Goal: Task Accomplishment & Management: Use online tool/utility

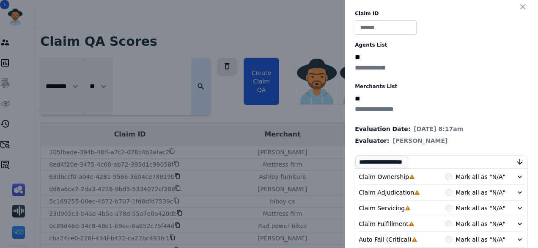
scroll to position [47, 0]
click at [359, 232] on div "Auto Fail (Critical) Incomplete Mark all as "N/A"" at bounding box center [442, 240] width 166 height 16
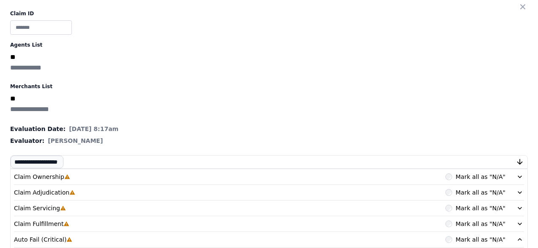
scroll to position [255, 0]
drag, startPoint x: 459, startPoint y: 61, endPoint x: 359, endPoint y: 55, distance: 100.5
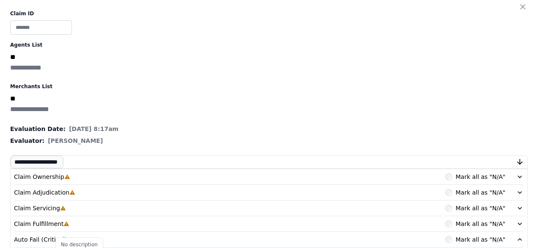
scroll to position [0, 0]
